Goal: Transaction & Acquisition: Obtain resource

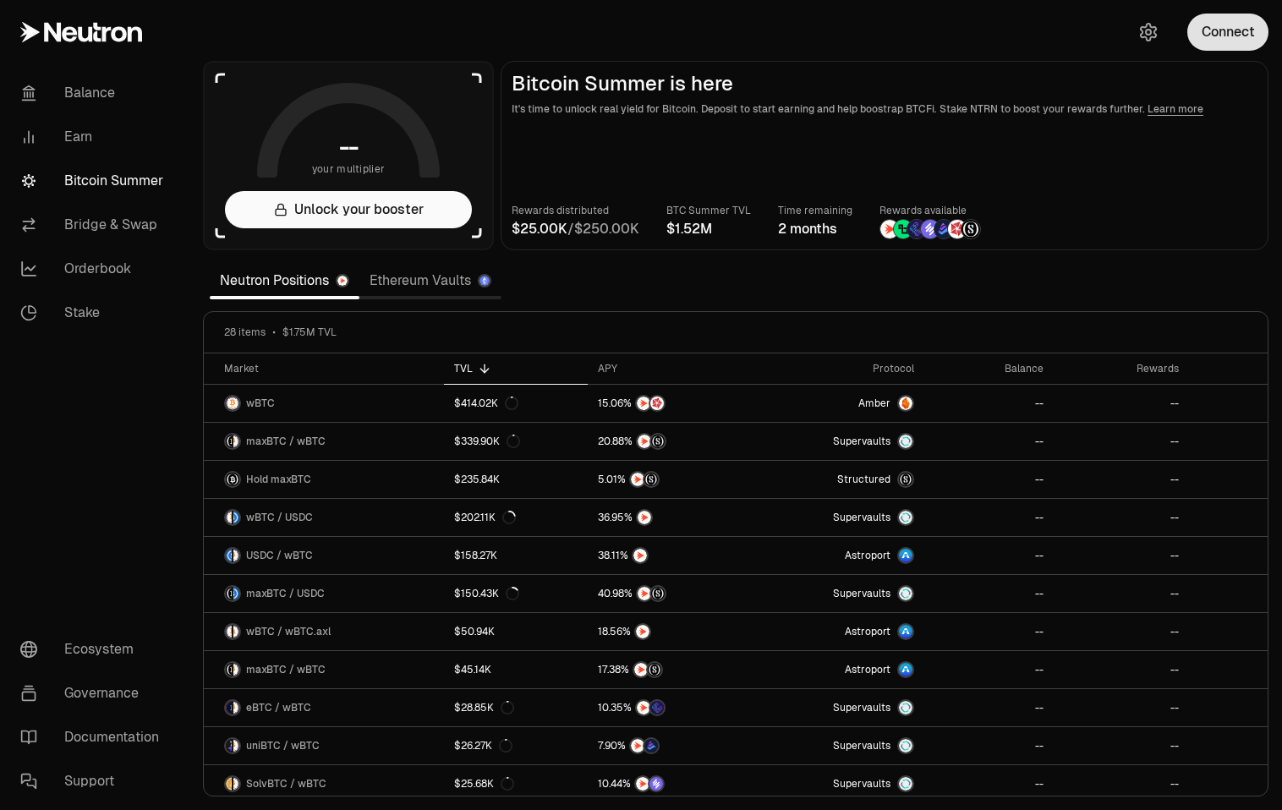
click at [1232, 42] on button "Connect" at bounding box center [1227, 32] width 81 height 37
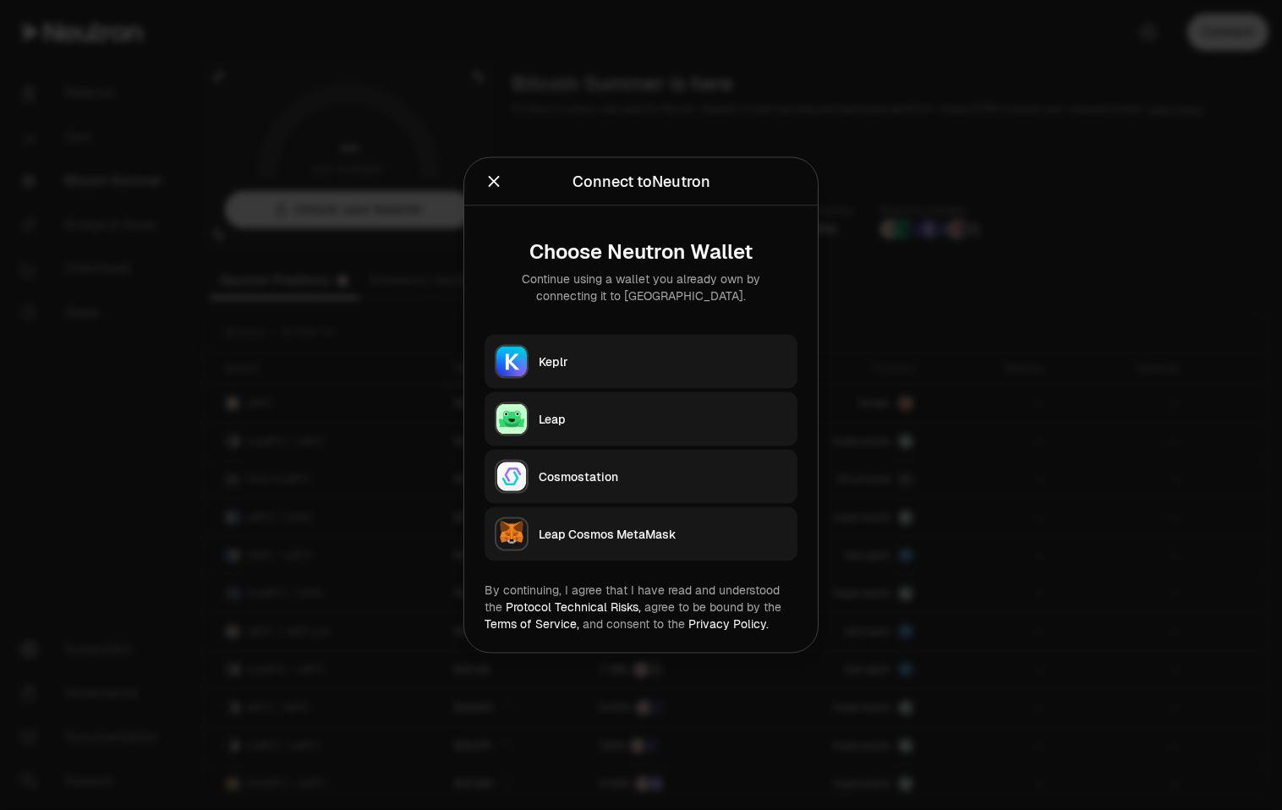
click at [565, 356] on div "Keplr" at bounding box center [663, 361] width 249 height 17
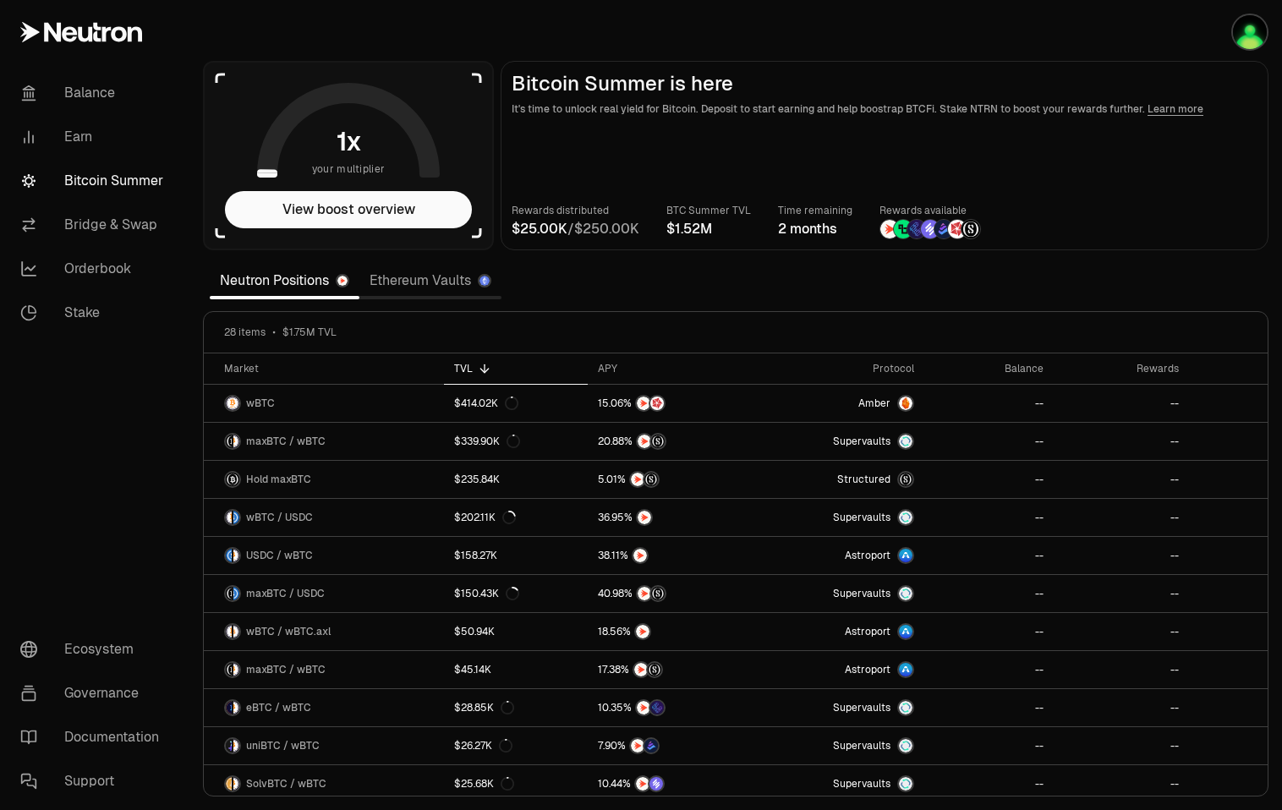
click at [401, 279] on link "Ethereum Vaults" at bounding box center [430, 281] width 142 height 34
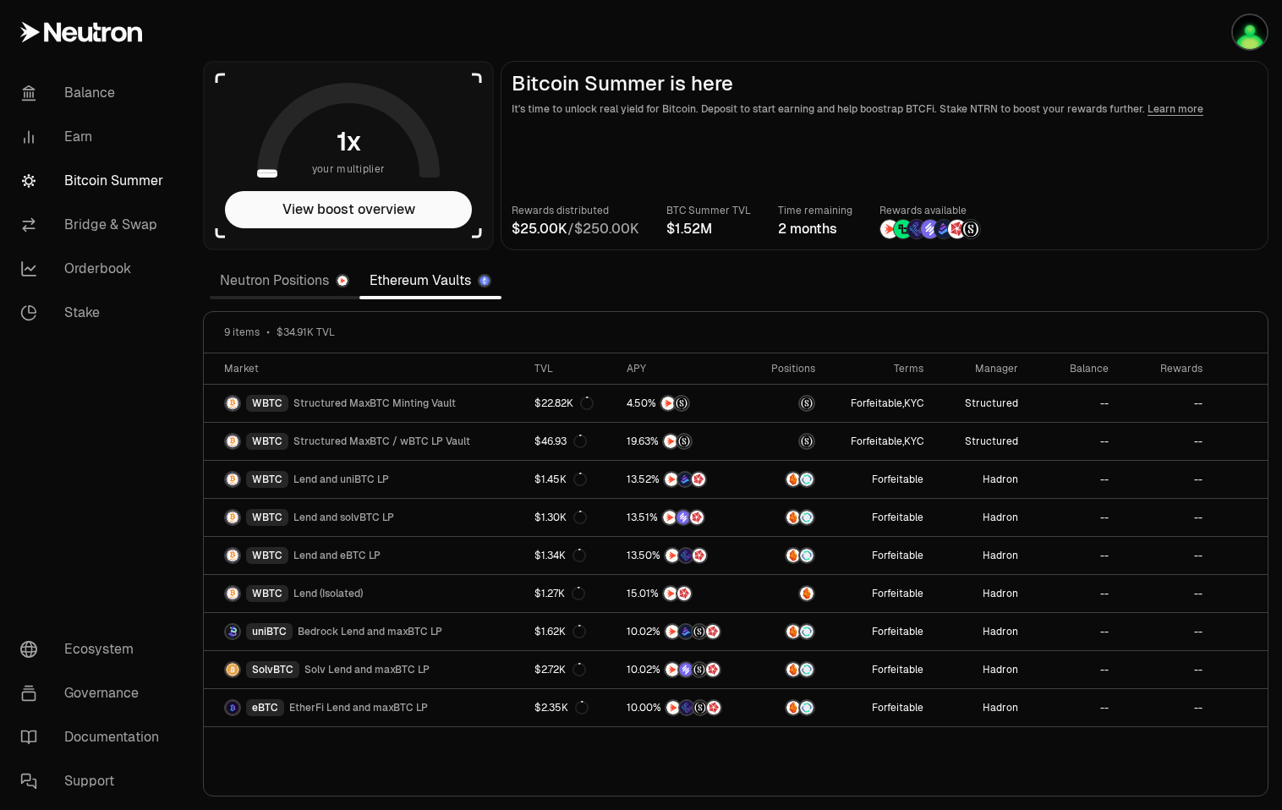
click at [331, 283] on link "Neutron Positions" at bounding box center [285, 281] width 150 height 34
